Goal: Information Seeking & Learning: Learn about a topic

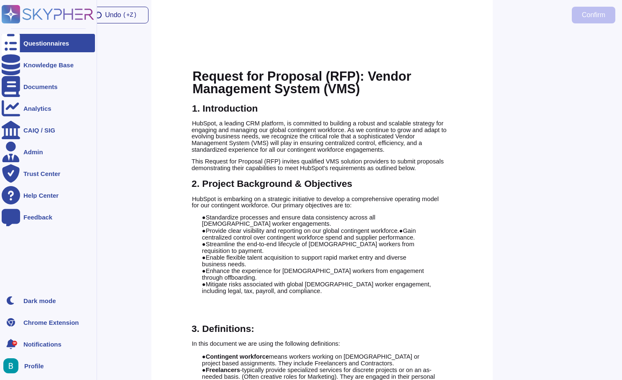
scroll to position [3114, 0]
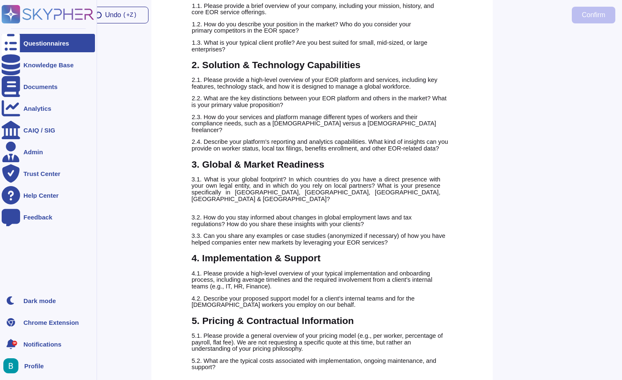
click at [14, 50] on div at bounding box center [11, 43] width 18 height 18
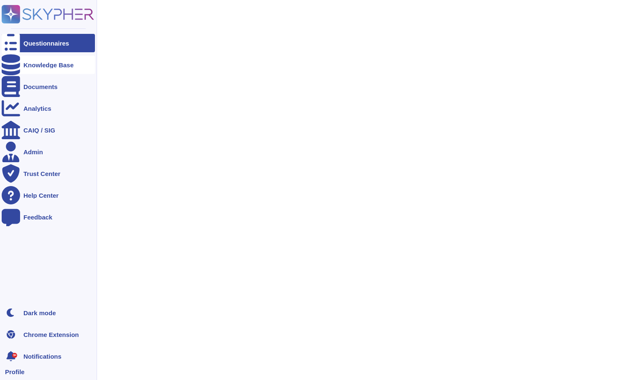
click at [28, 69] on div "Knowledge Base" at bounding box center [48, 65] width 93 height 18
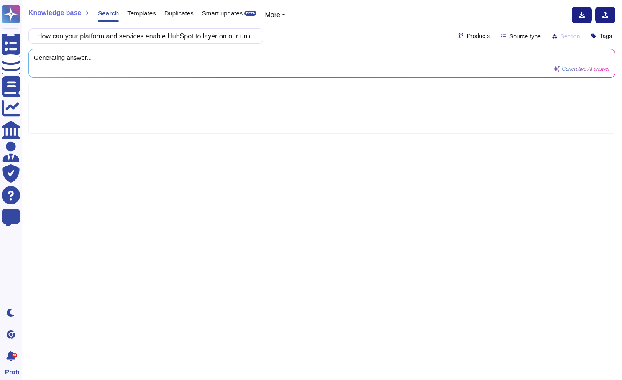
scroll to position [0, 564]
click at [318, 34] on div "How can your platform and services enable HubSpot to layer on our unique cultur…" at bounding box center [321, 35] width 587 height 15
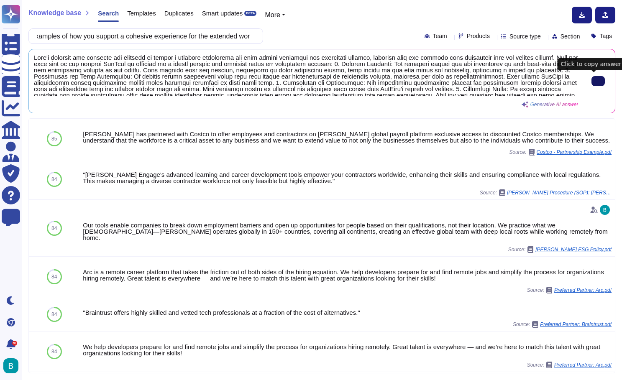
click at [598, 86] on button at bounding box center [597, 81] width 13 height 10
